Goal: Browse casually: Explore the website without a specific task or goal

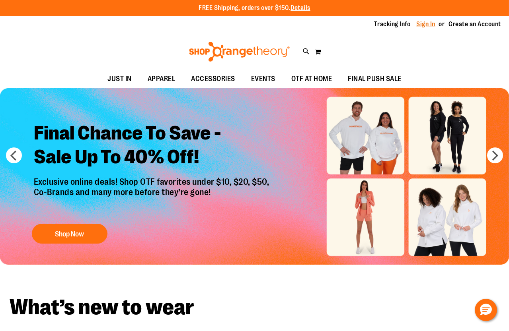
type input "**********"
click at [425, 23] on link "Sign In" at bounding box center [425, 24] width 19 height 9
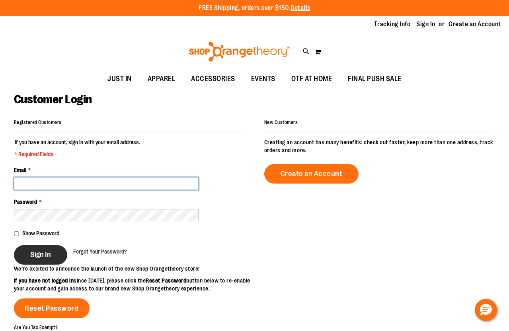
type input "**********"
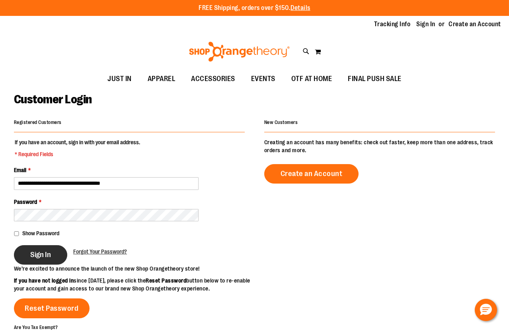
type input "**********"
click at [32, 259] on span "Sign In" at bounding box center [40, 255] width 21 height 9
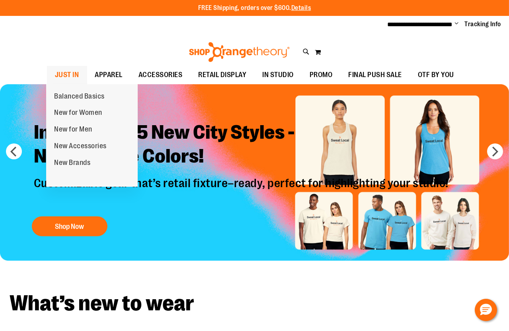
type input "**********"
click at [75, 78] on span "JUST IN" at bounding box center [67, 75] width 24 height 18
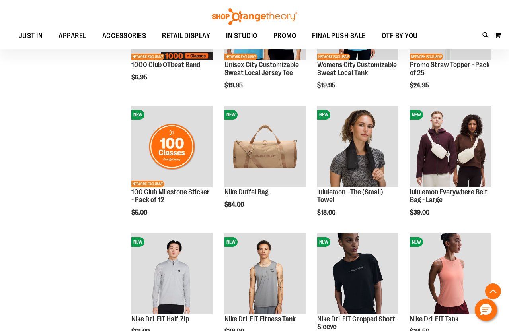
scroll to position [434, 0]
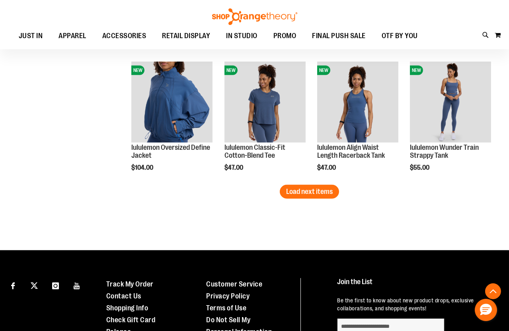
scroll to position [1120, 0]
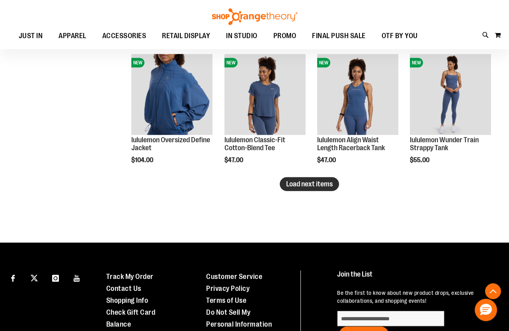
type input "**********"
click at [333, 187] on button "Load next items" at bounding box center [309, 184] width 59 height 14
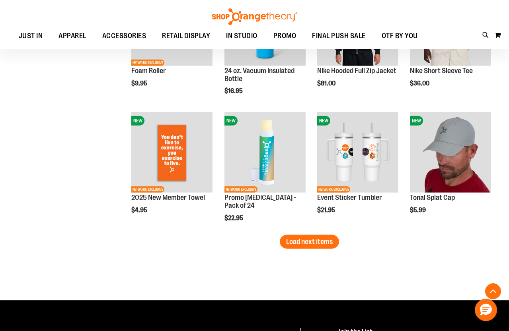
scroll to position [1446, 0]
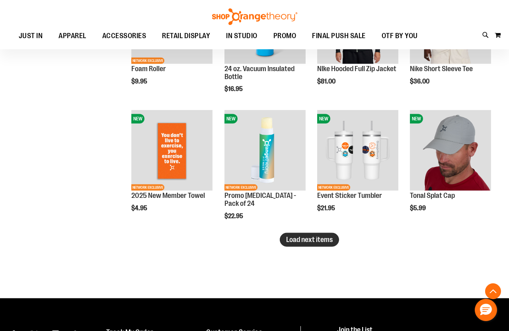
click at [321, 236] on span "Load next items" at bounding box center [309, 240] width 47 height 8
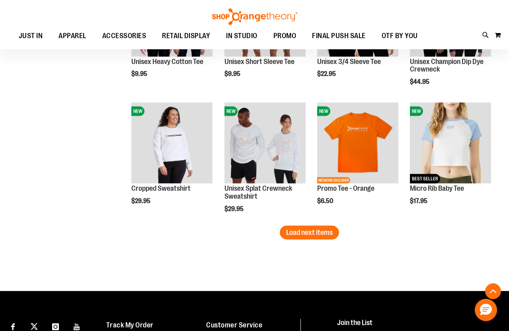
scroll to position [1843, 0]
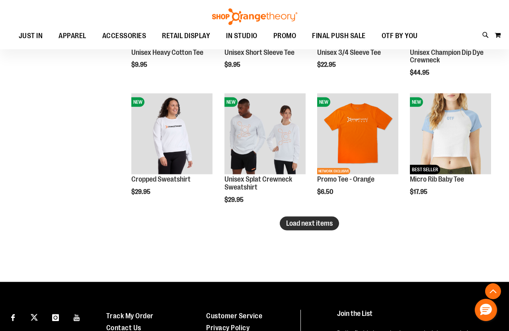
click at [312, 218] on button "Load next items" at bounding box center [309, 224] width 59 height 14
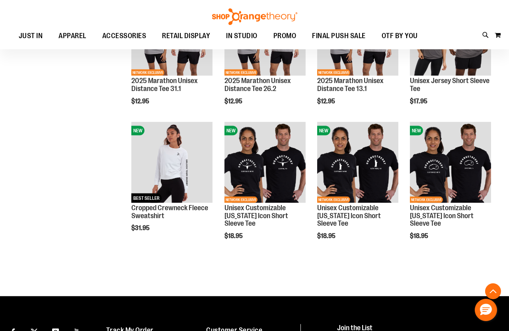
scroll to position [2205, 0]
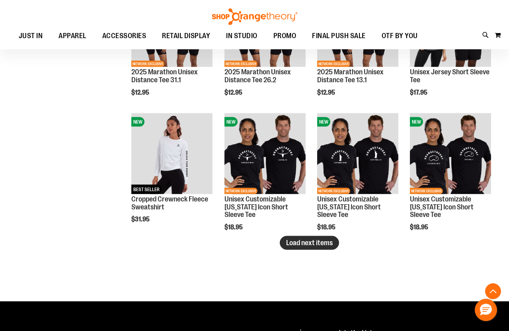
click at [316, 241] on span "Load next items" at bounding box center [309, 243] width 47 height 8
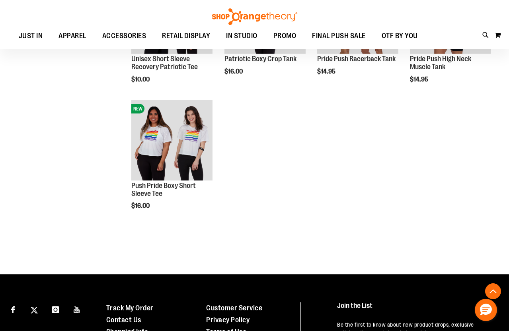
scroll to position [2603, 0]
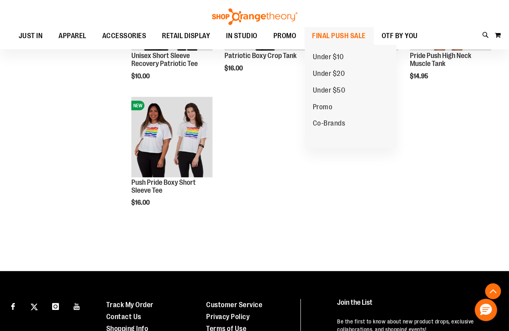
click at [338, 37] on span "FINAL PUSH SALE" at bounding box center [339, 36] width 54 height 18
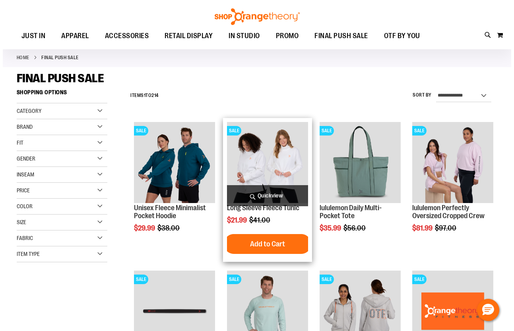
scroll to position [36, 0]
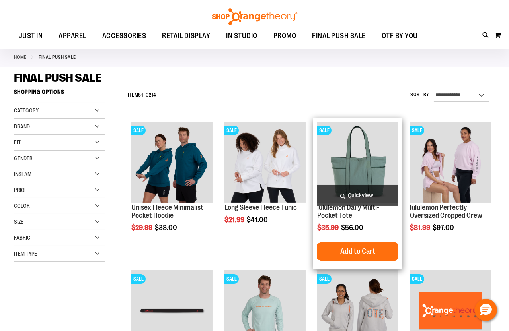
type input "**********"
click at [340, 197] on span "Quickview" at bounding box center [357, 195] width 81 height 21
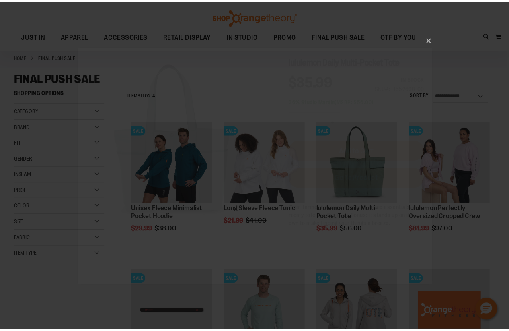
scroll to position [0, 0]
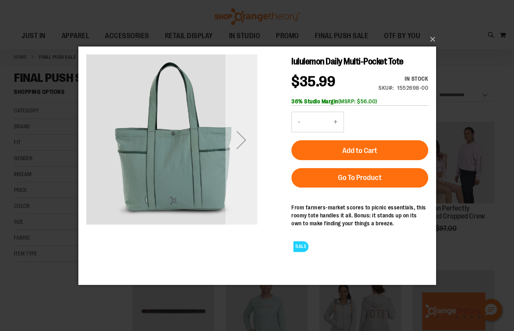
click at [228, 119] on div "Next" at bounding box center [241, 139] width 32 height 171
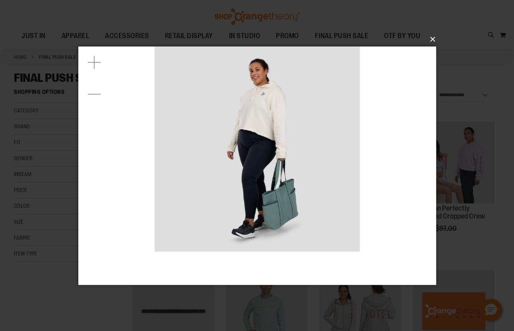
click at [434, 40] on button "×" at bounding box center [260, 39] width 358 height 17
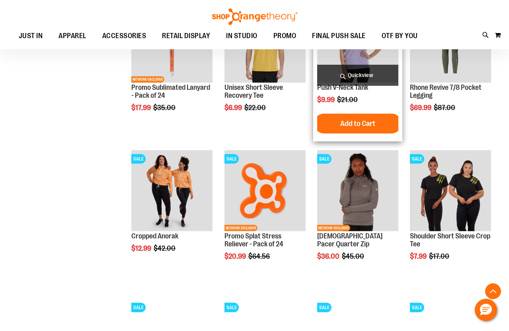
scroll to position [614, 0]
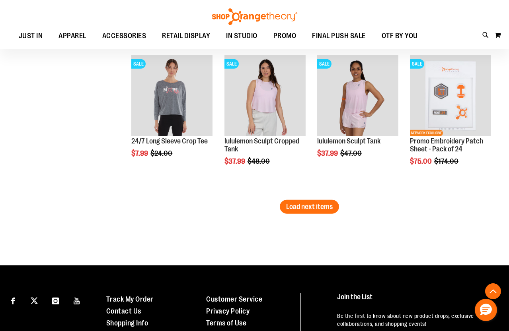
scroll to position [1301, 0]
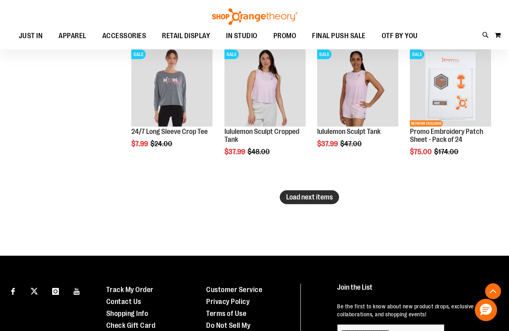
click at [297, 196] on span "Load next items" at bounding box center [309, 197] width 47 height 8
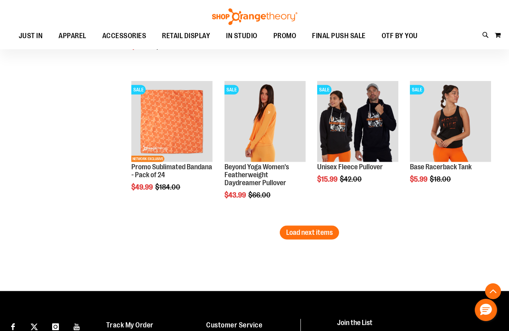
scroll to position [1735, 0]
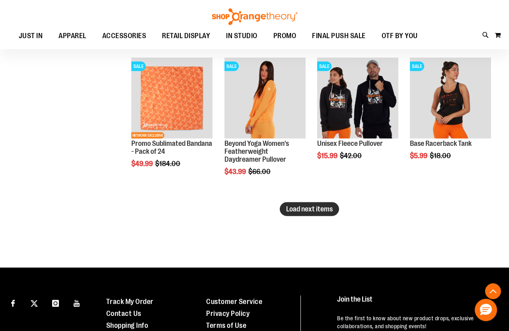
click at [314, 211] on span "Load next items" at bounding box center [309, 209] width 47 height 8
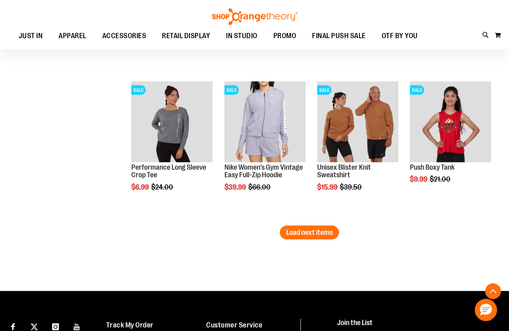
scroll to position [2169, 0]
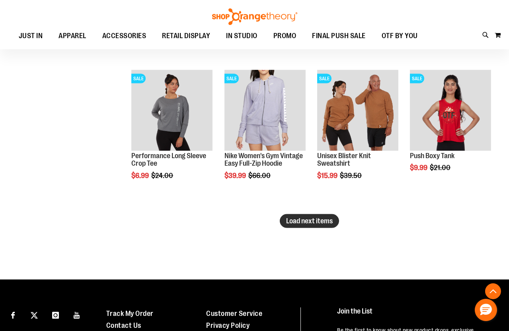
click at [304, 219] on span "Load next items" at bounding box center [309, 221] width 47 height 8
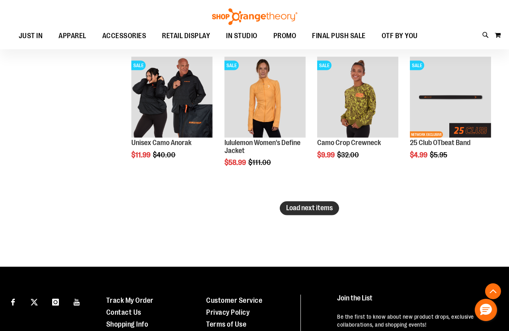
scroll to position [2639, 0]
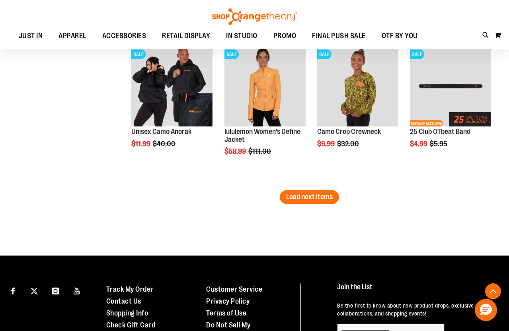
click at [309, 198] on span "Load next items" at bounding box center [309, 197] width 47 height 8
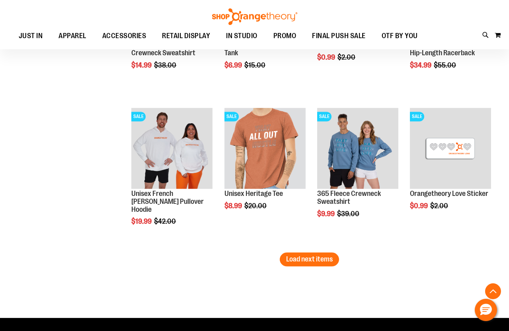
scroll to position [3037, 0]
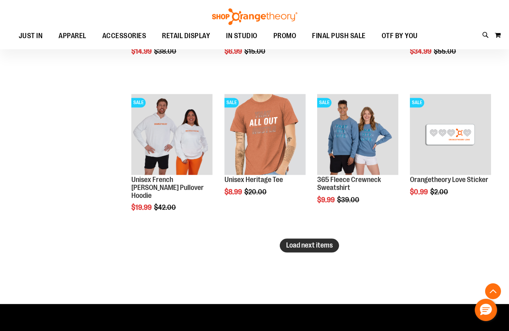
click at [307, 244] on span "Load next items" at bounding box center [309, 245] width 47 height 8
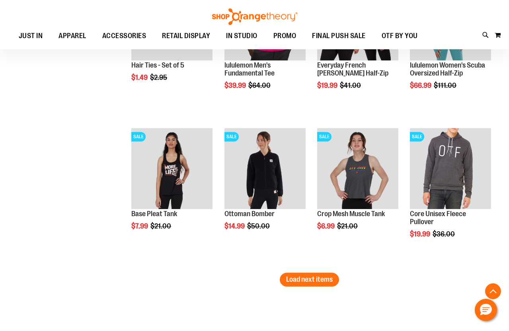
scroll to position [3471, 0]
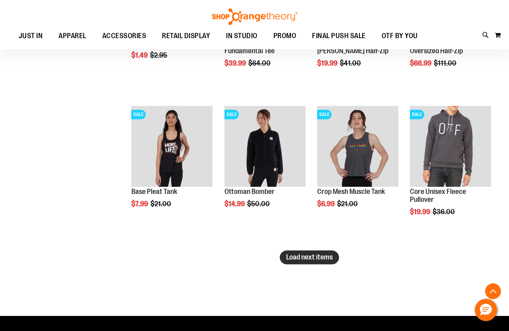
click at [311, 264] on button "Load next items" at bounding box center [309, 258] width 59 height 14
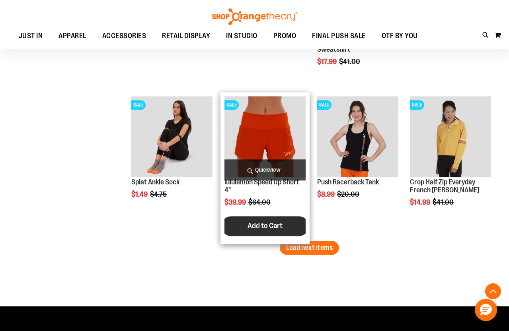
scroll to position [3941, 0]
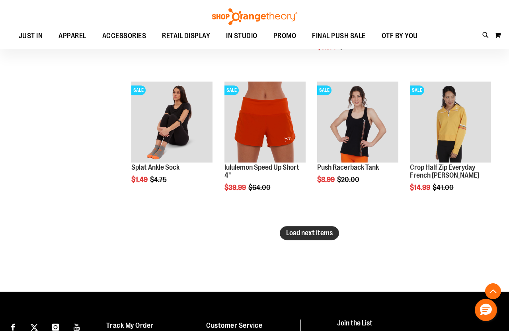
click at [317, 239] on button "Load next items" at bounding box center [309, 233] width 59 height 14
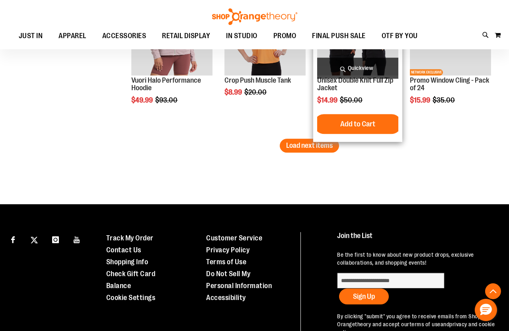
scroll to position [4483, 0]
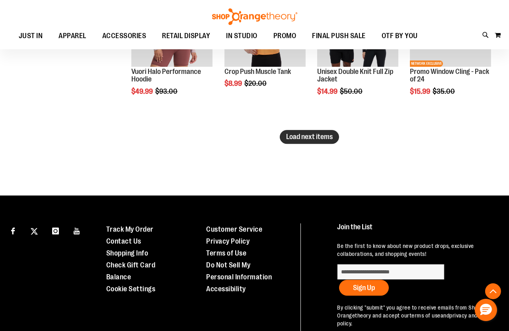
click at [313, 138] on span "Load next items" at bounding box center [309, 137] width 47 height 8
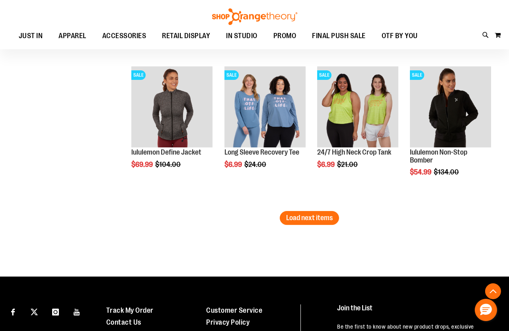
scroll to position [4880, 0]
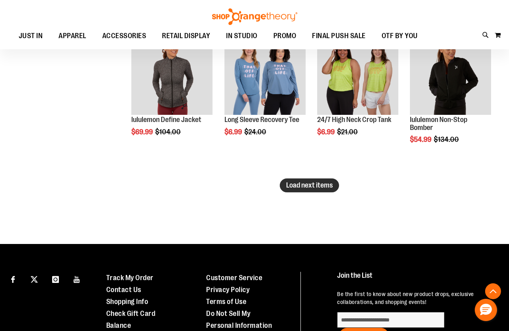
click at [287, 188] on span "Load next items" at bounding box center [309, 185] width 47 height 8
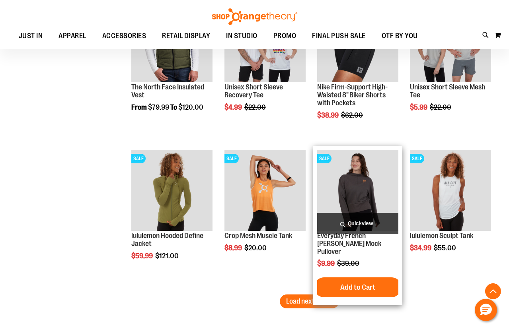
scroll to position [5314, 0]
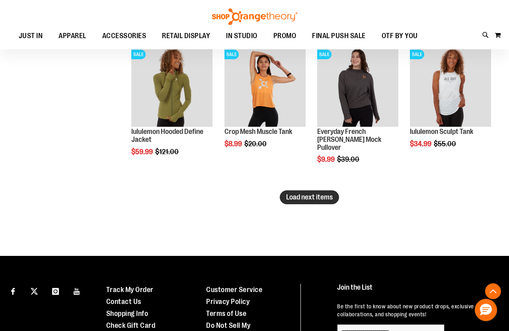
click at [296, 195] on span "Load next items" at bounding box center [309, 197] width 47 height 8
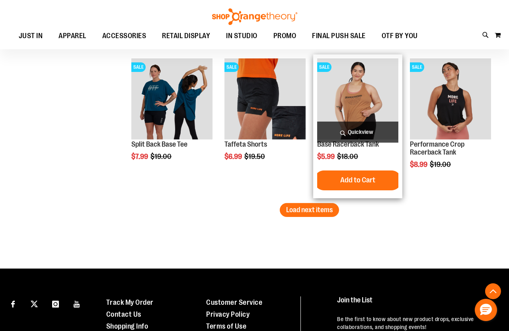
scroll to position [5748, 0]
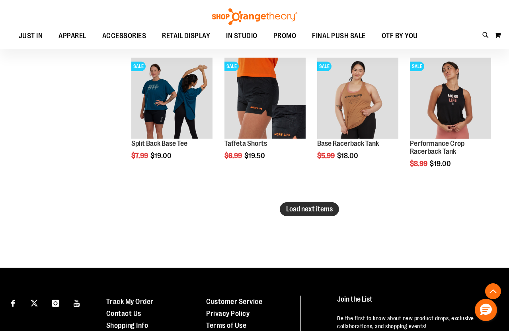
click at [317, 209] on span "Load next items" at bounding box center [309, 209] width 47 height 8
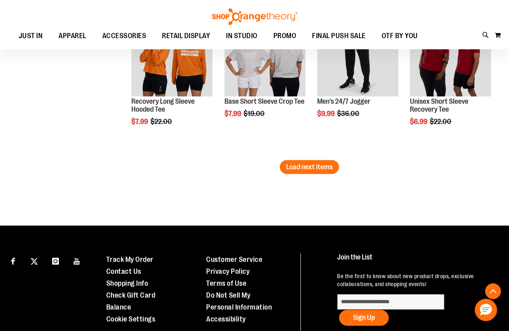
scroll to position [6255, 0]
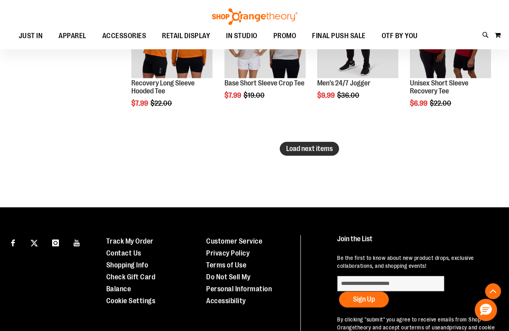
click at [313, 150] on span "Load next items" at bounding box center [309, 149] width 47 height 8
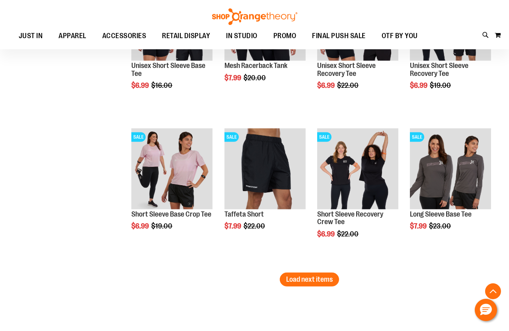
scroll to position [6580, 0]
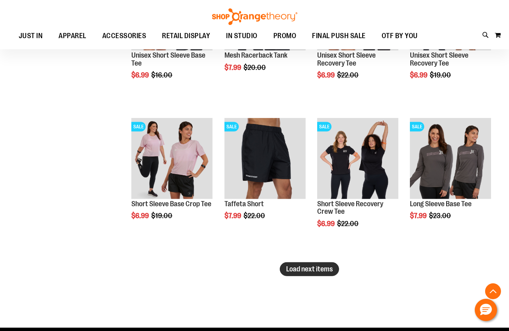
click at [306, 270] on span "Load next items" at bounding box center [309, 269] width 47 height 8
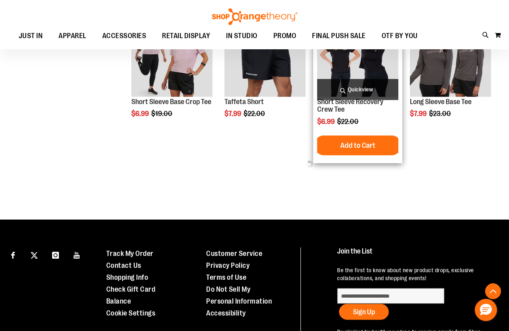
scroll to position [6688, 0]
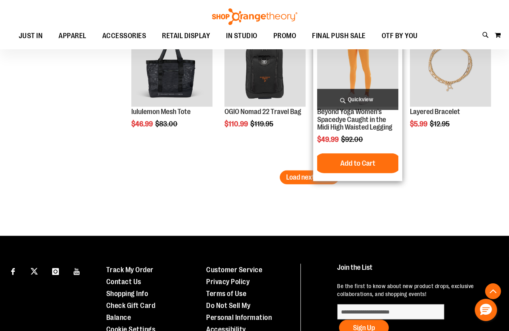
scroll to position [7122, 0]
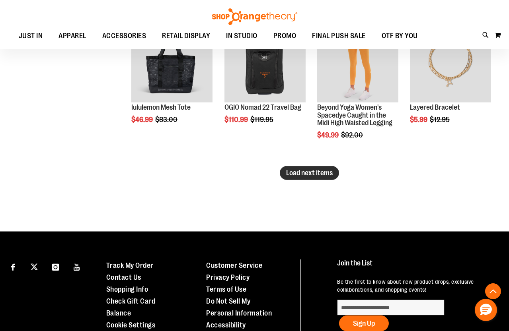
click at [314, 177] on button "Load next items" at bounding box center [309, 173] width 59 height 14
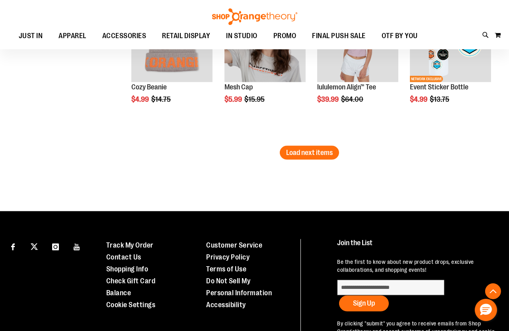
scroll to position [7628, 0]
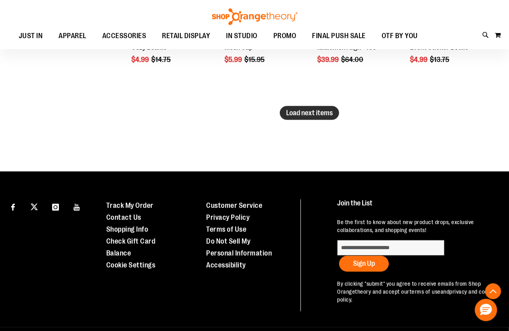
click at [307, 116] on span "Load next items" at bounding box center [309, 113] width 47 height 8
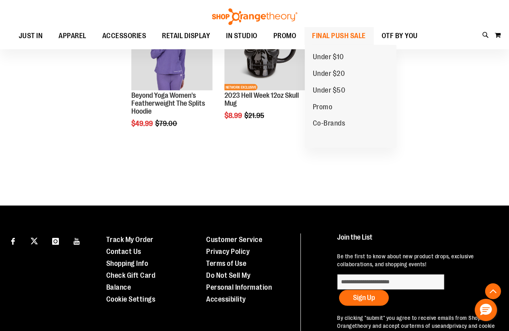
scroll to position [8062, 0]
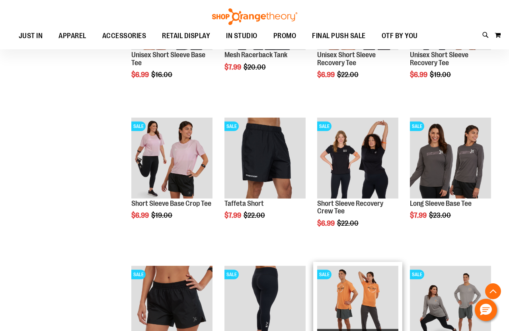
scroll to position [6562, 0]
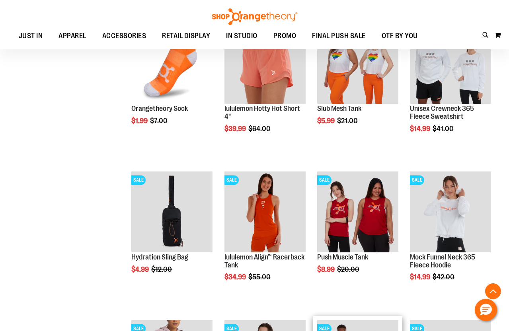
scroll to position [4140, 0]
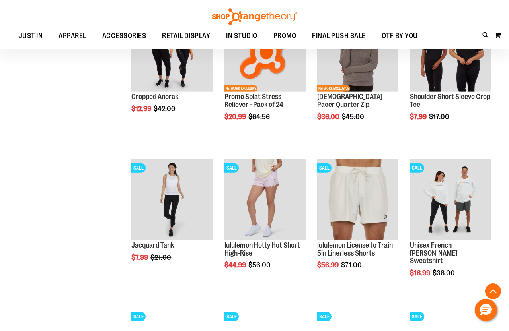
scroll to position [488, 0]
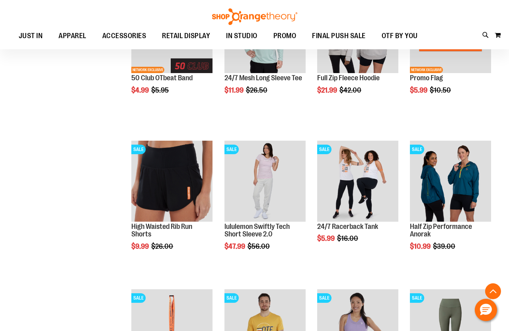
scroll to position [307, 0]
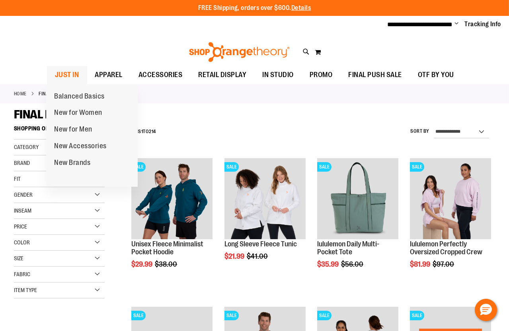
click at [74, 70] on span "JUST IN" at bounding box center [67, 75] width 24 height 18
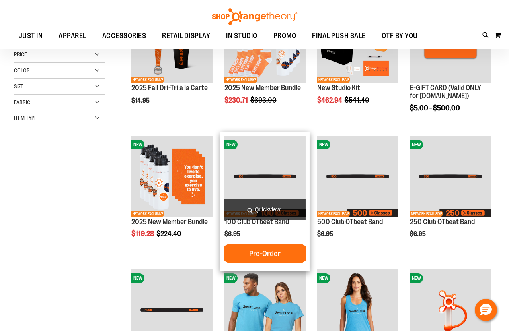
scroll to position [72, 0]
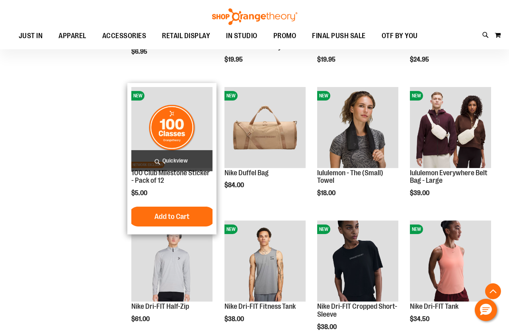
scroll to position [398, 0]
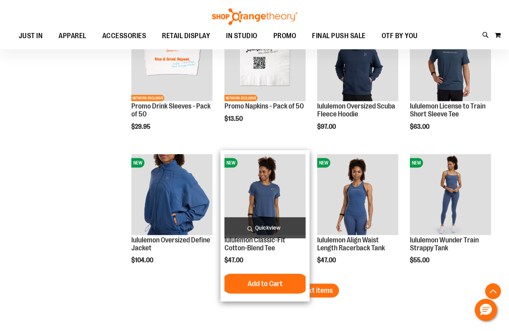
scroll to position [1048, 0]
